Goal: Find contact information: Find contact information

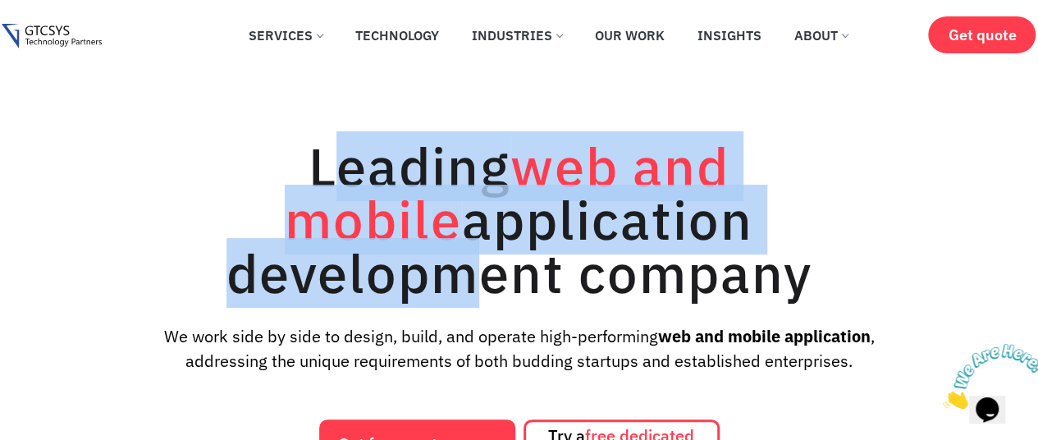
drag, startPoint x: 243, startPoint y: 178, endPoint x: 694, endPoint y: 286, distance: 464.1
click at [670, 276] on h1 "Leading web and mobile application development company" at bounding box center [519, 219] width 738 height 160
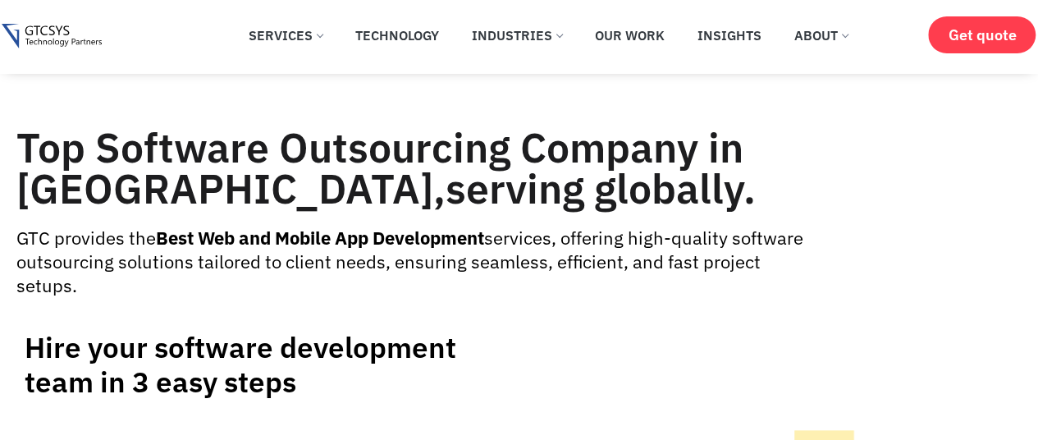
scroll to position [7138, 0]
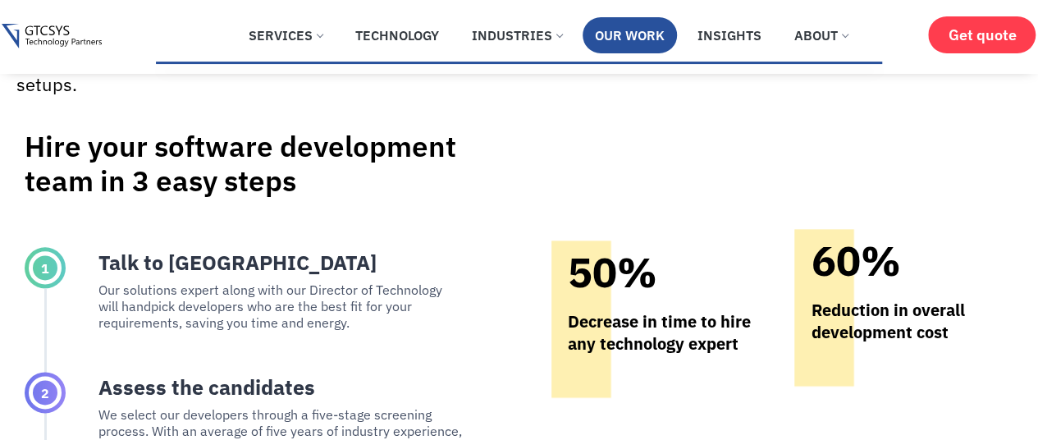
click at [652, 45] on link "Our Work" at bounding box center [630, 35] width 94 height 36
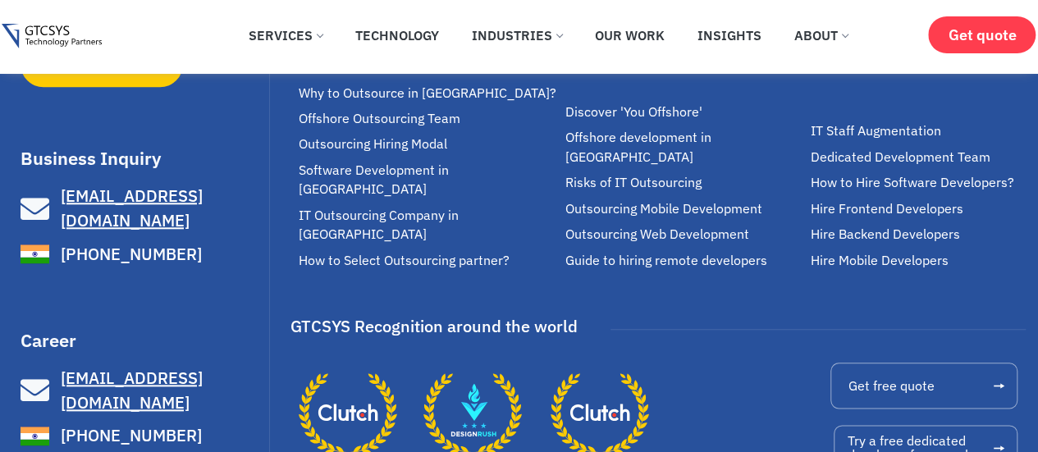
scroll to position [3845, 0]
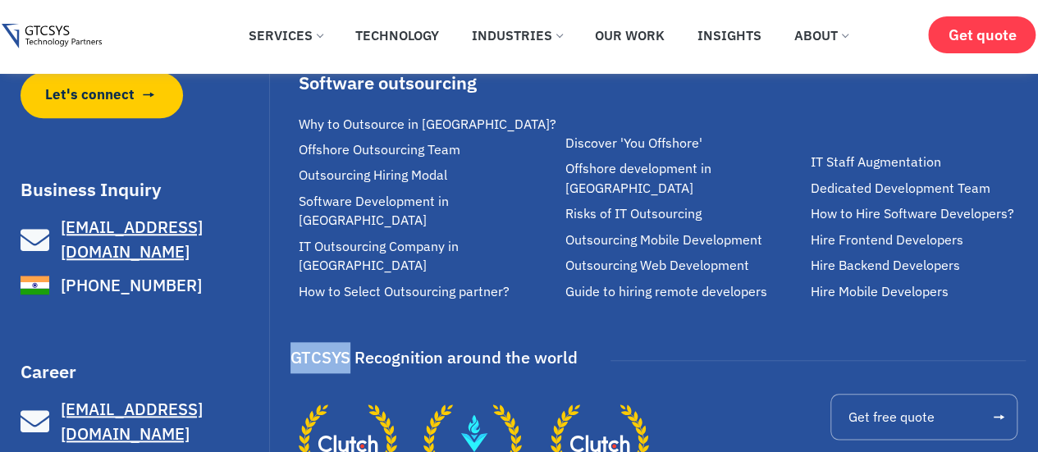
drag, startPoint x: 276, startPoint y: 315, endPoint x: 351, endPoint y: 321, distance: 75.7
click at [351, 321] on div "We make great software applications for your customers and teams to do its best…" at bounding box center [519, 205] width 996 height 785
copy div "GTCSYS"
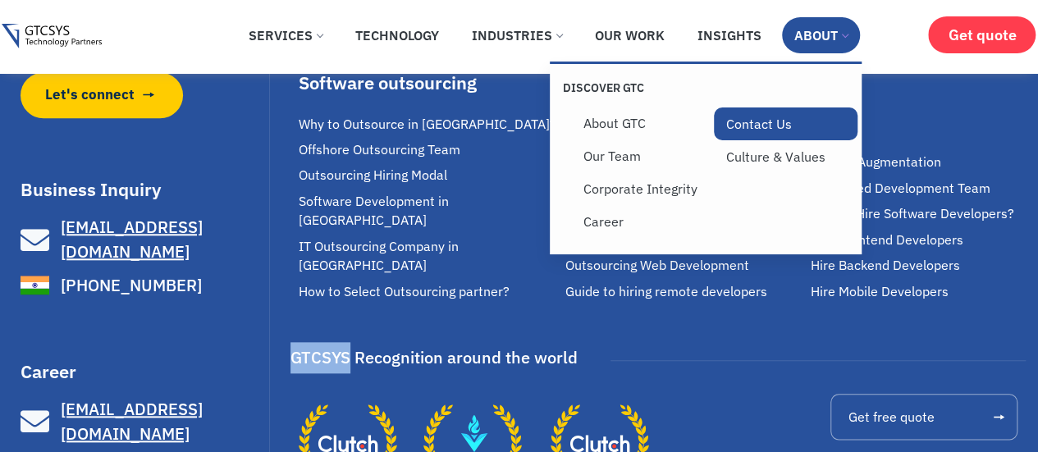
click at [771, 122] on link "Contact Us" at bounding box center [786, 123] width 144 height 33
